Goal: Find specific page/section: Find specific page/section

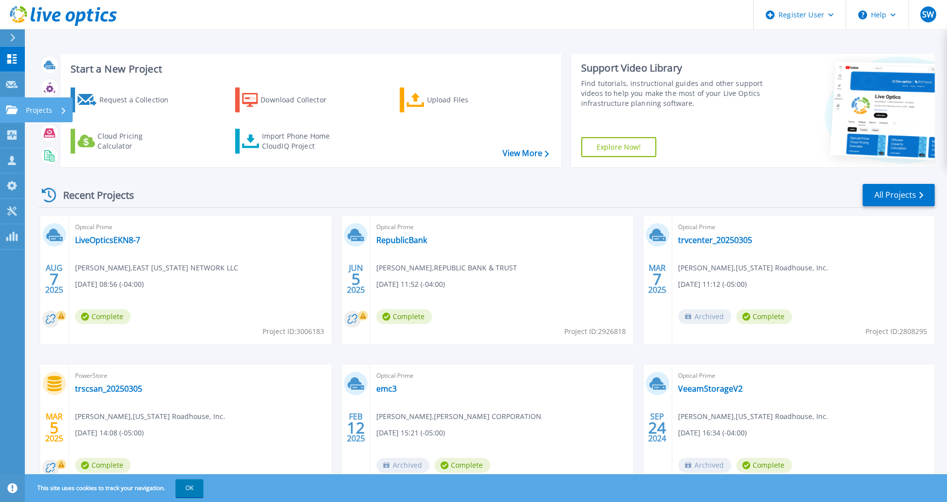
click at [8, 111] on icon at bounding box center [12, 109] width 12 height 8
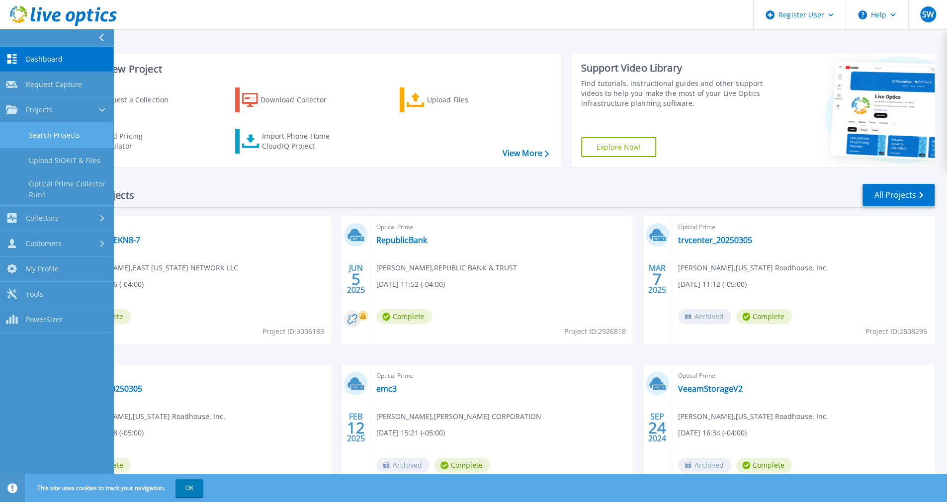
click at [62, 132] on link "Search Projects" at bounding box center [56, 135] width 113 height 25
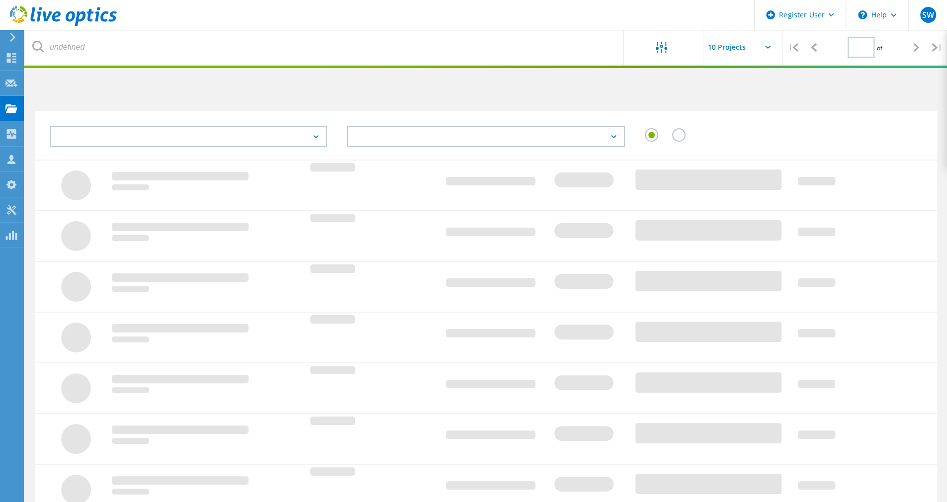
type input "1"
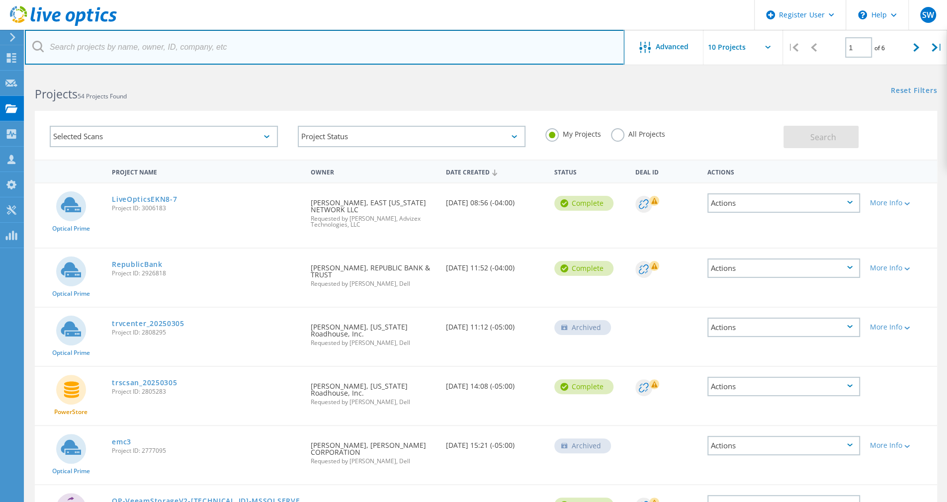
click at [180, 48] on input "text" at bounding box center [324, 47] width 599 height 35
type input "republic"
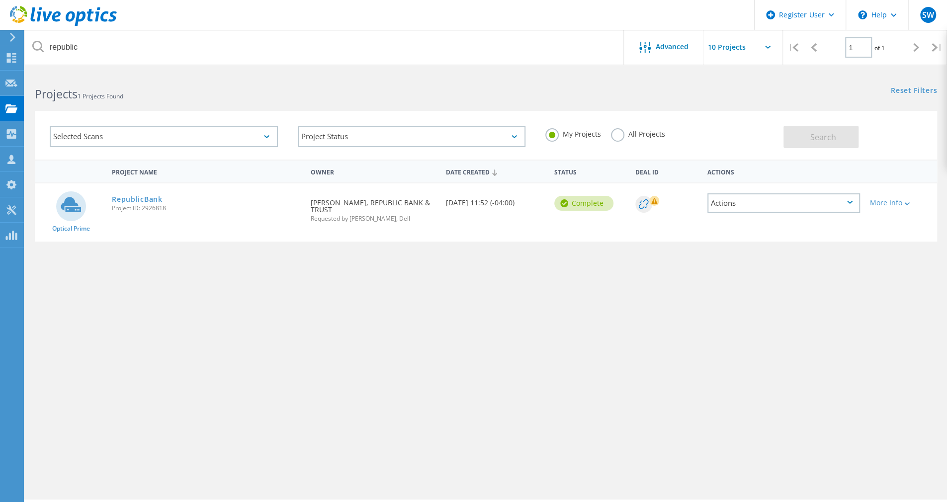
click at [624, 138] on div "All Projects" at bounding box center [638, 135] width 54 height 14
click at [618, 131] on label "All Projects" at bounding box center [638, 132] width 54 height 9
click at [0, 0] on input "All Projects" at bounding box center [0, 0] width 0 height 0
click at [807, 134] on button "Search" at bounding box center [820, 137] width 75 height 22
